Goal: Navigation & Orientation: Find specific page/section

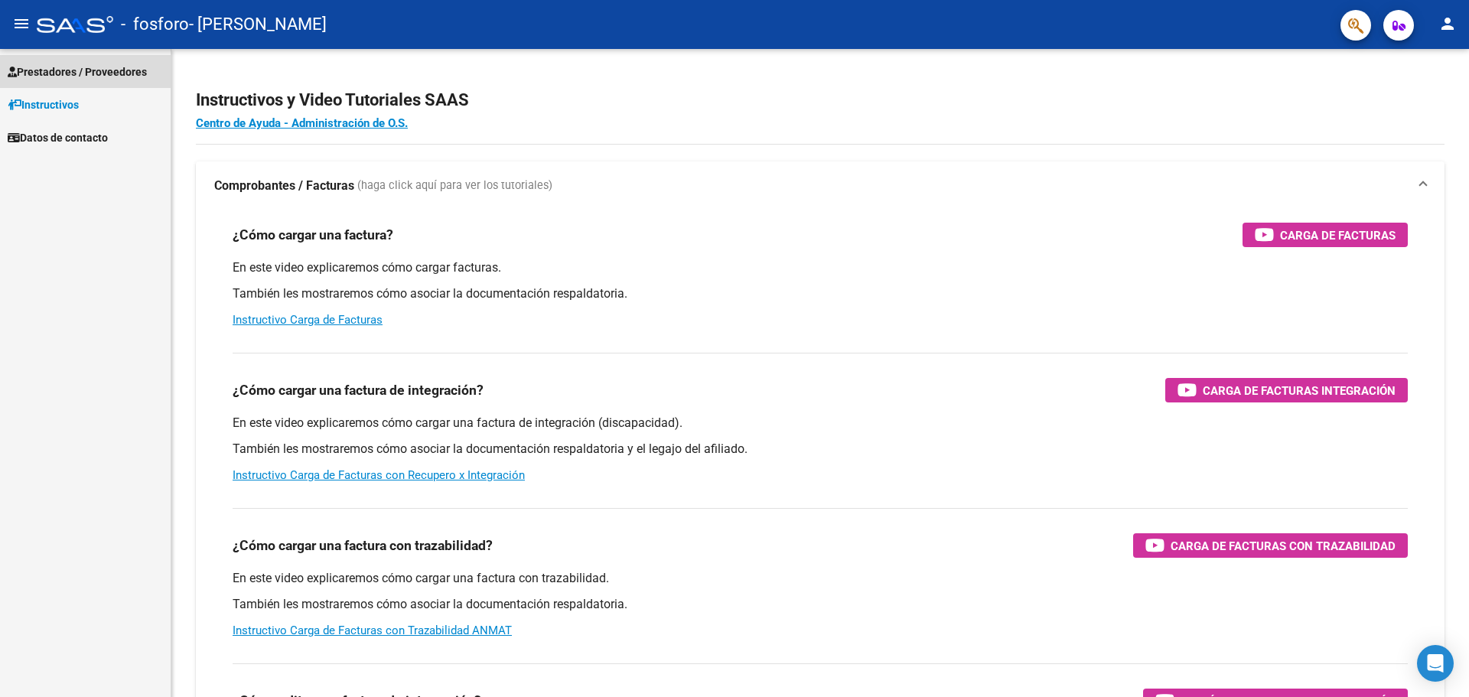
click at [80, 75] on span "Prestadores / Proveedores" at bounding box center [77, 72] width 139 height 17
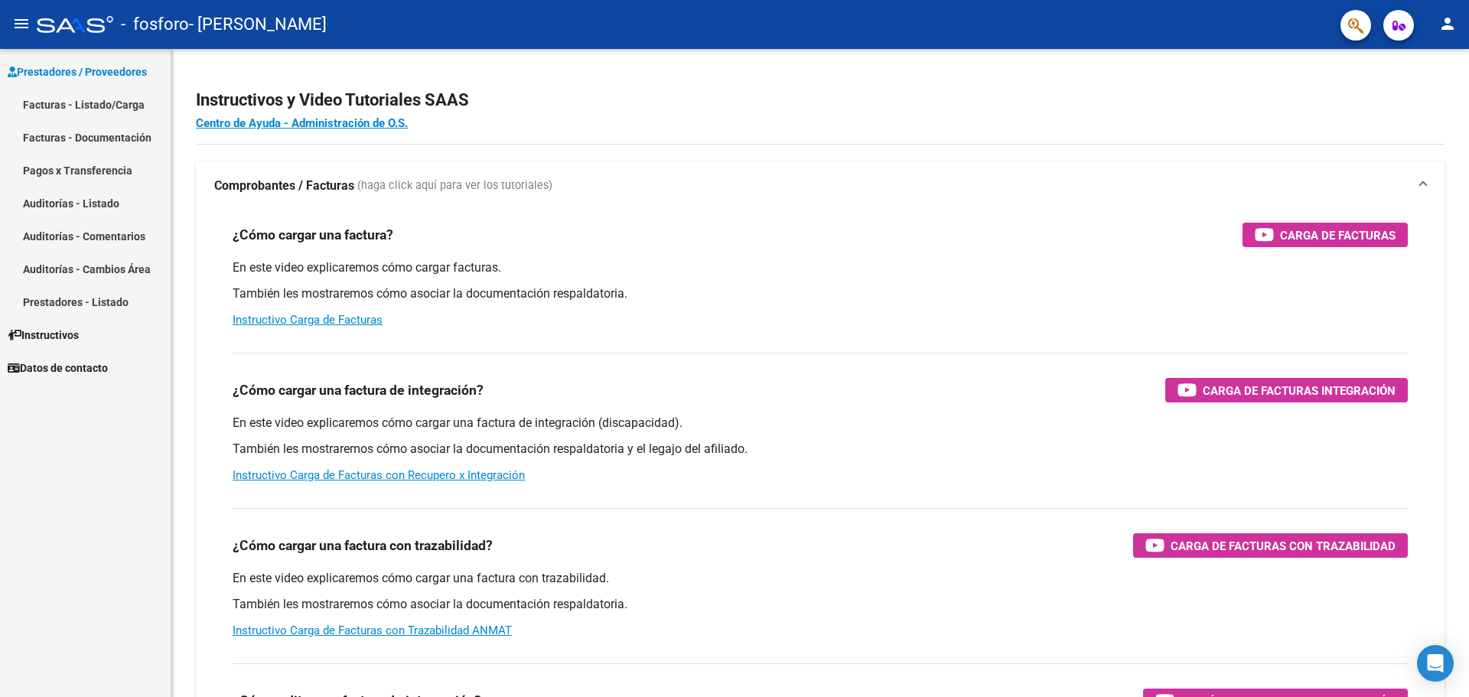
click at [109, 173] on link "Pagos x Transferencia" at bounding box center [85, 170] width 171 height 33
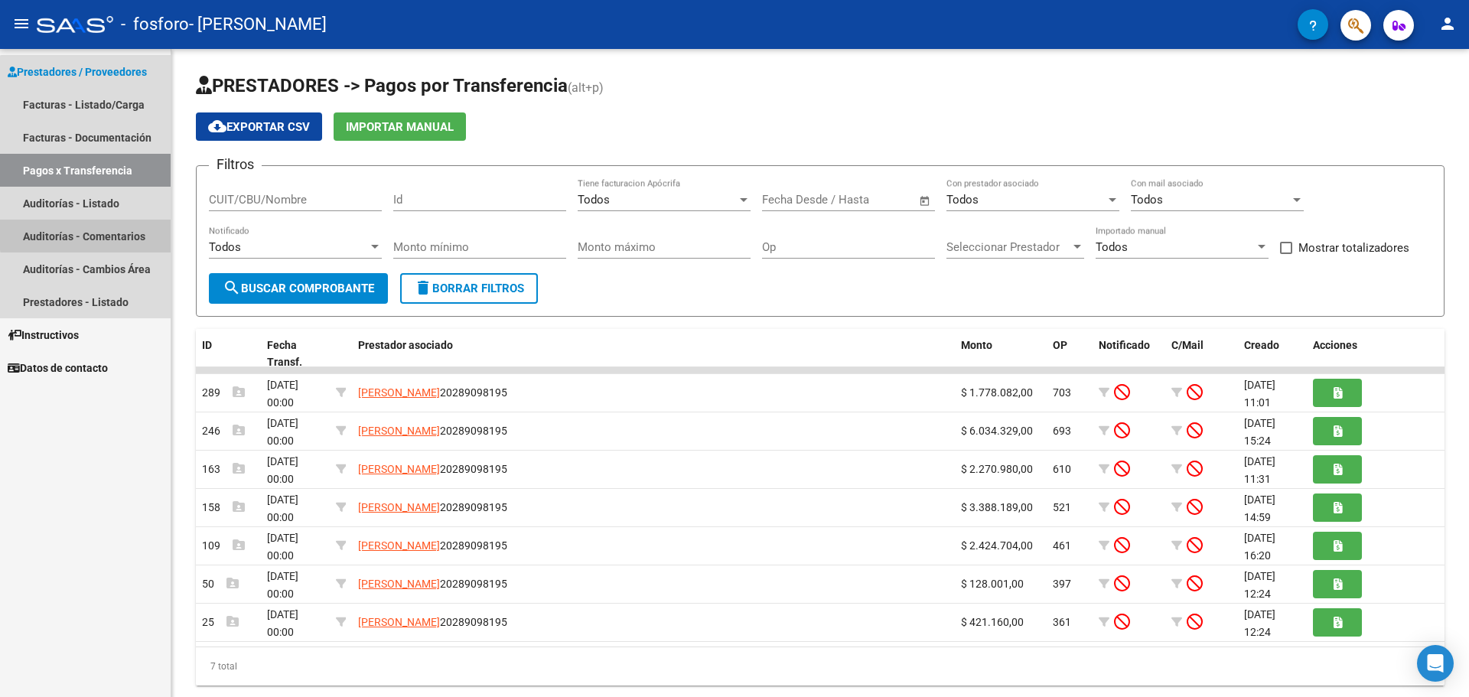
click at [106, 233] on link "Auditorías - Comentarios" at bounding box center [85, 236] width 171 height 33
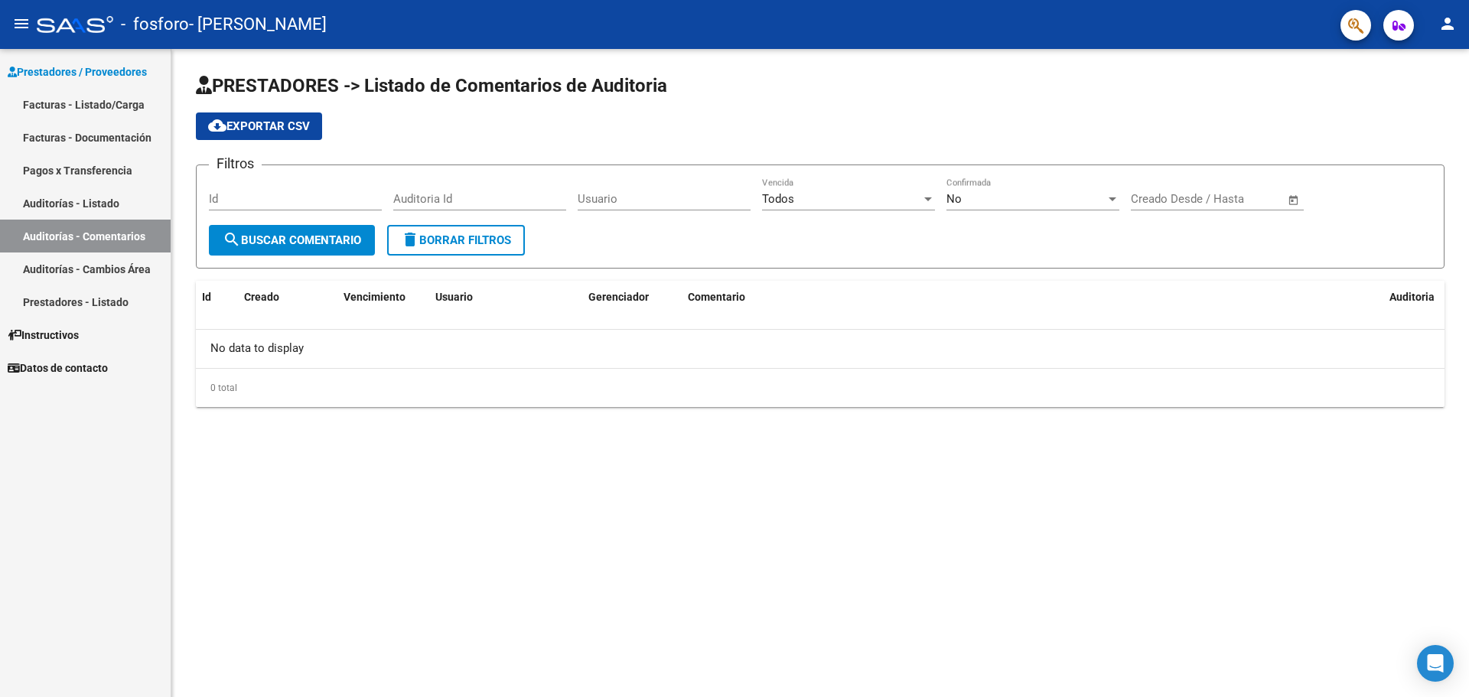
click at [105, 197] on link "Auditorías - Listado" at bounding box center [85, 203] width 171 height 33
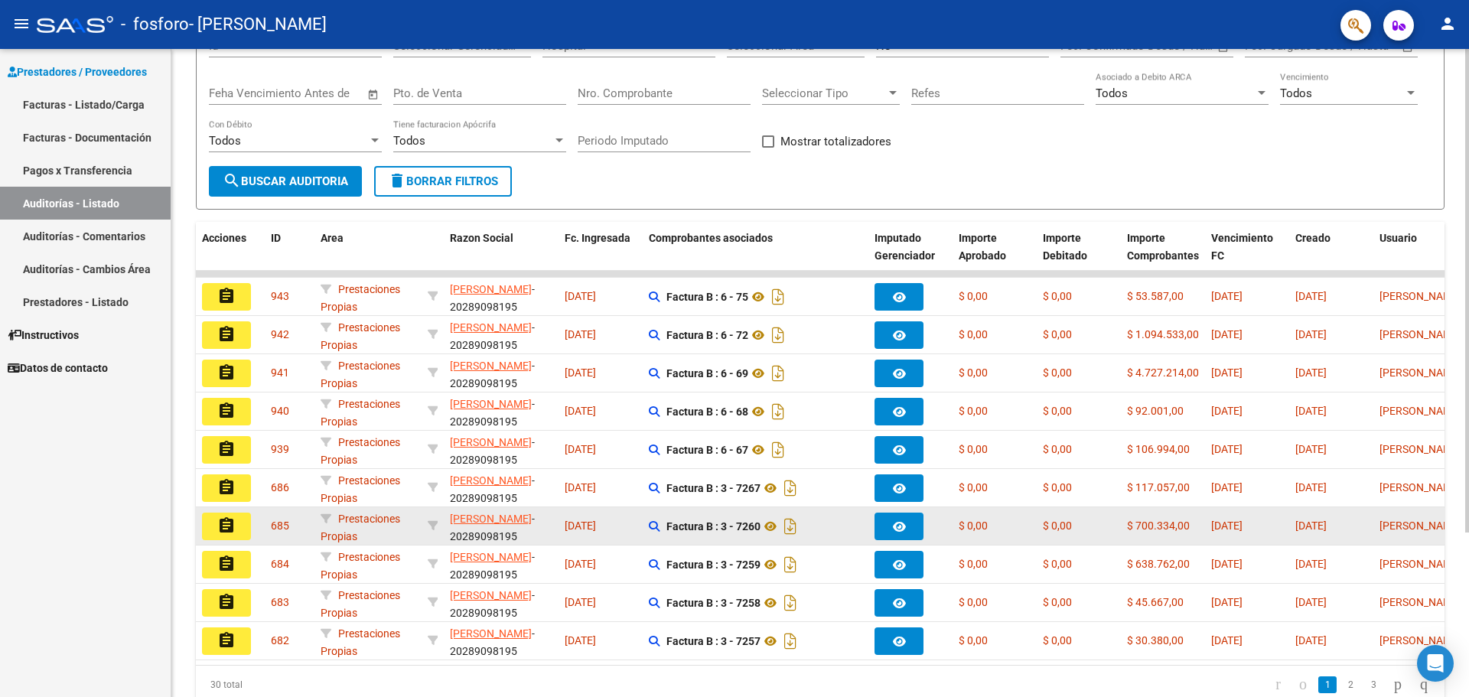
scroll to position [67, 0]
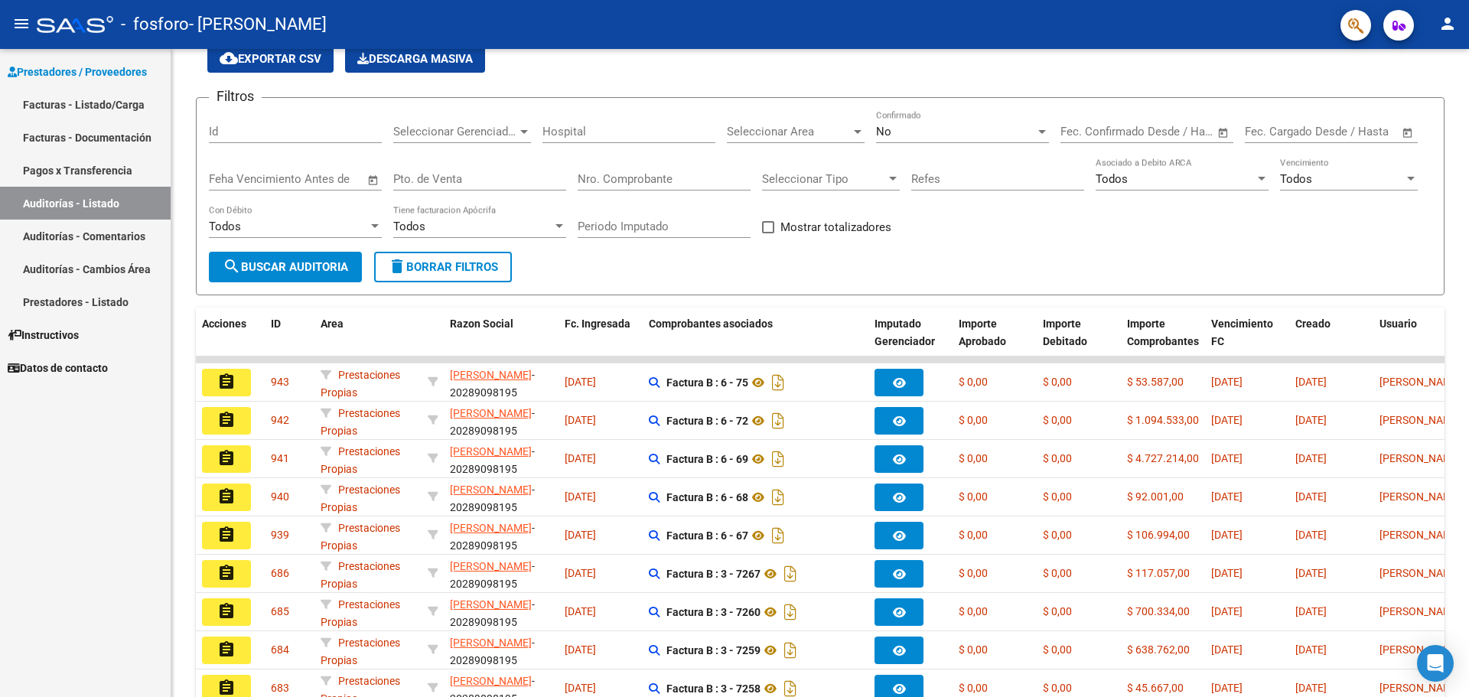
click at [132, 142] on link "Facturas - Documentación" at bounding box center [85, 137] width 171 height 33
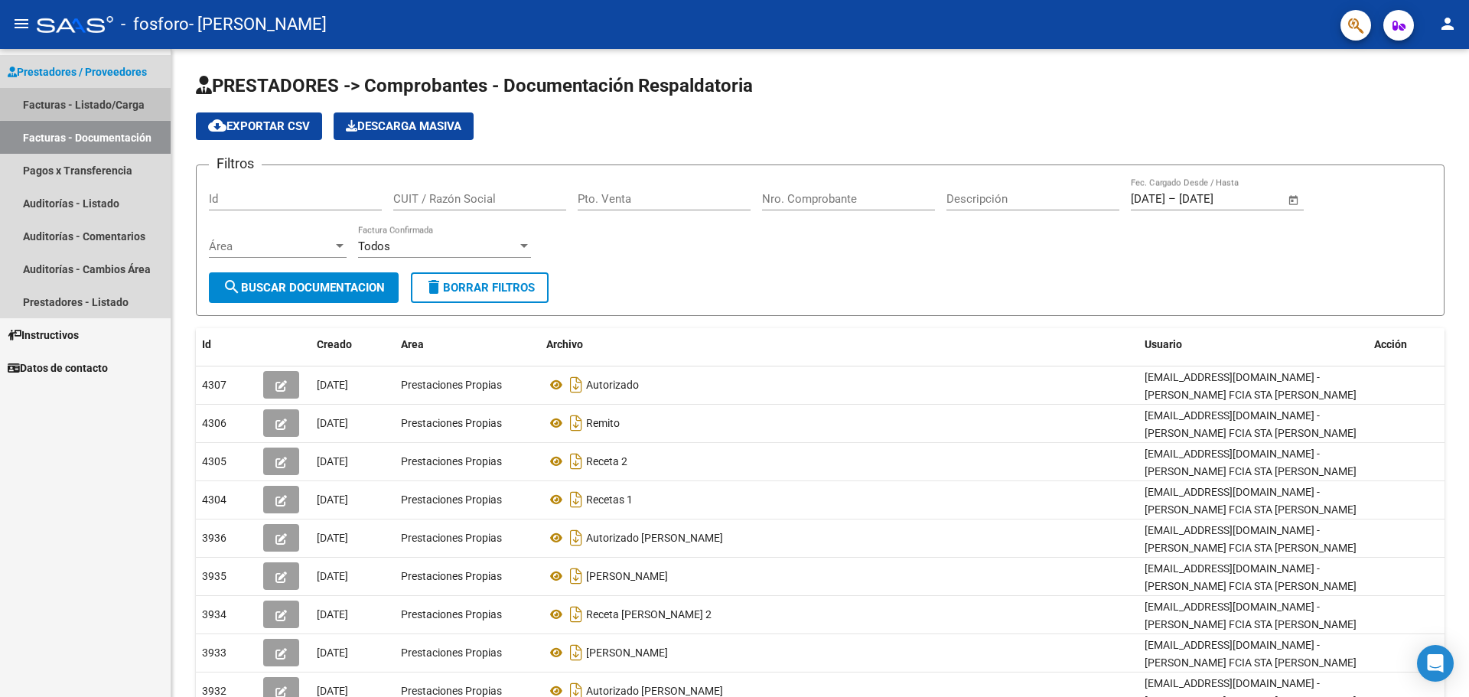
click at [90, 97] on link "Facturas - Listado/Carga" at bounding box center [85, 104] width 171 height 33
